Goal: Task Accomplishment & Management: Complete application form

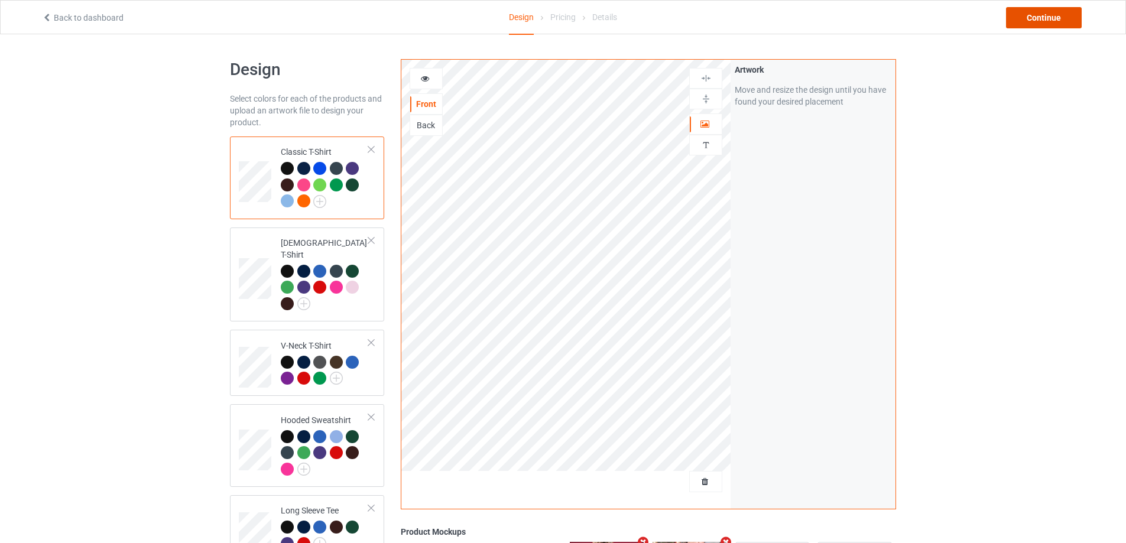
click at [1067, 16] on div "Continue" at bounding box center [1044, 17] width 76 height 21
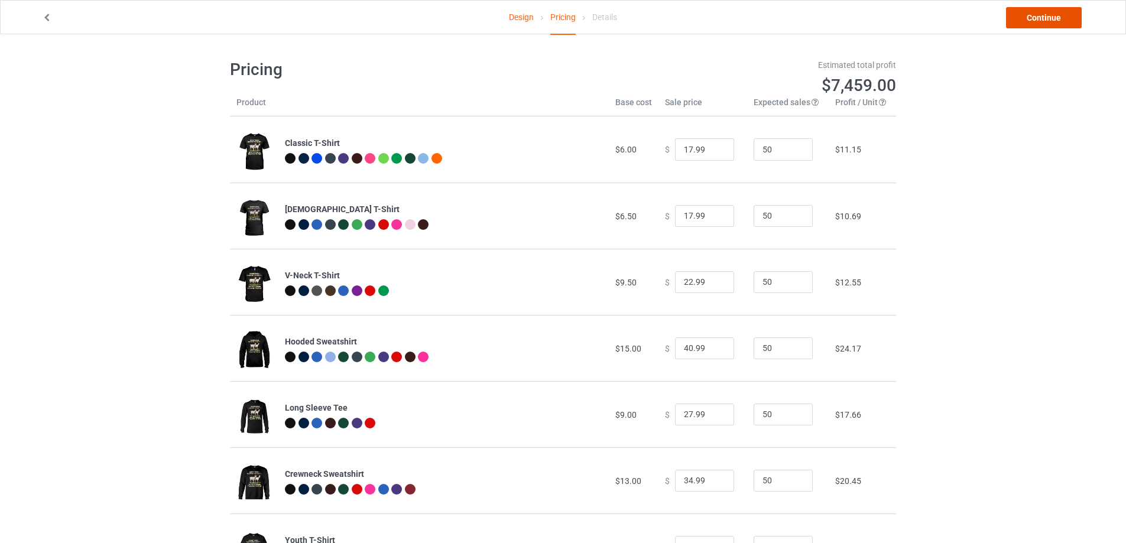
click at [1037, 16] on link "Continue" at bounding box center [1044, 17] width 76 height 21
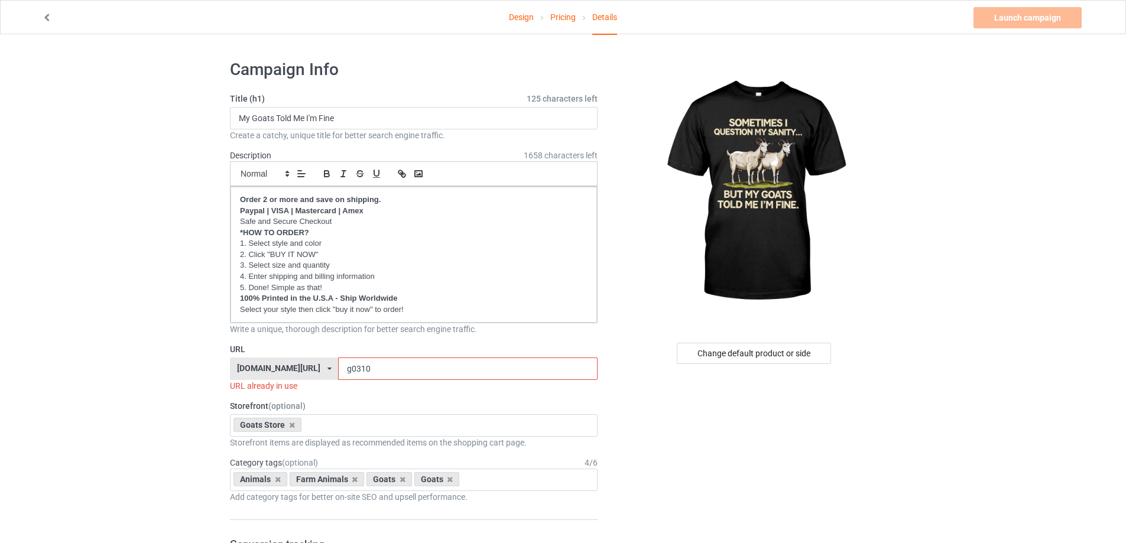
click at [361, 365] on input "g0310" at bounding box center [467, 368] width 259 height 22
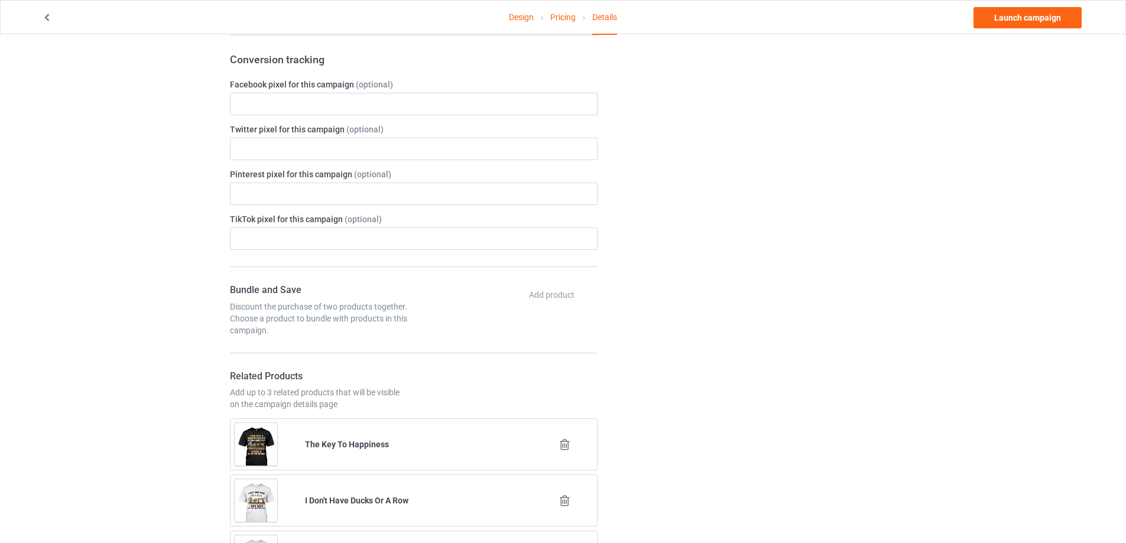
scroll to position [709, 0]
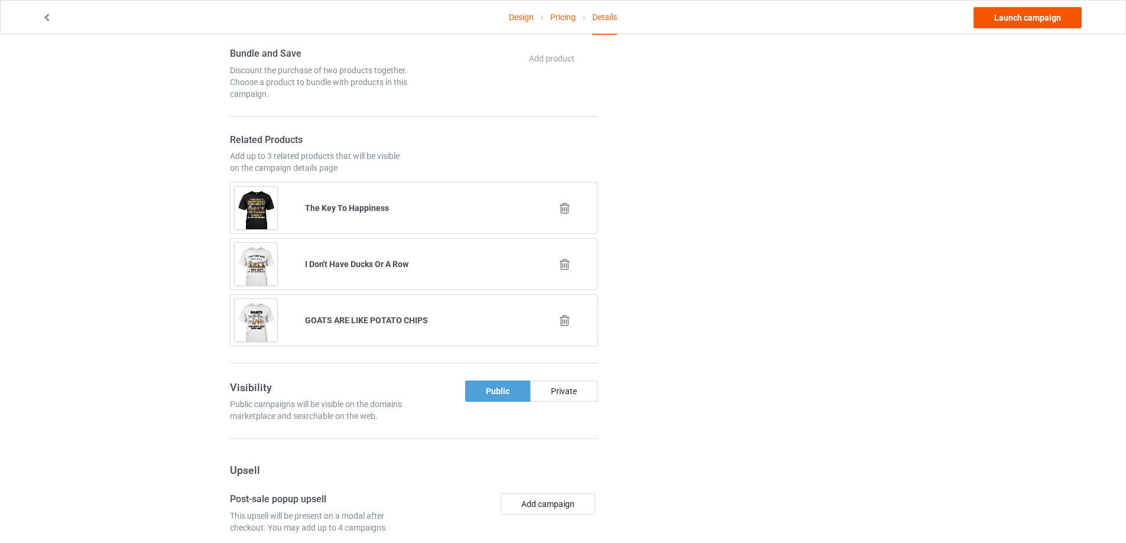
type input "g0312"
click at [1048, 11] on link "Launch campaign" at bounding box center [1027, 17] width 108 height 21
